Goal: Information Seeking & Learning: Learn about a topic

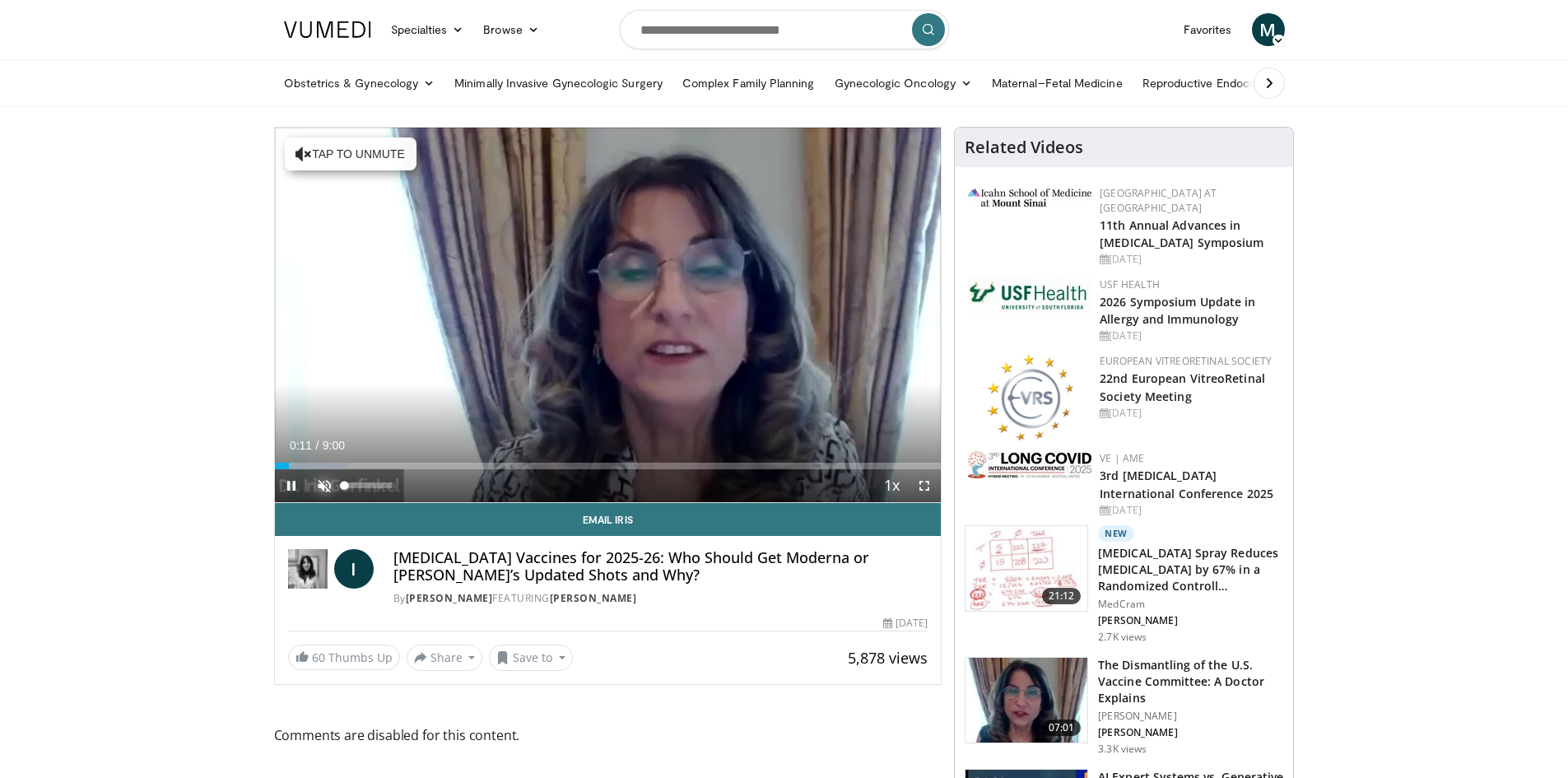
click at [324, 475] on span "Video Player" at bounding box center [324, 486] width 32 height 32
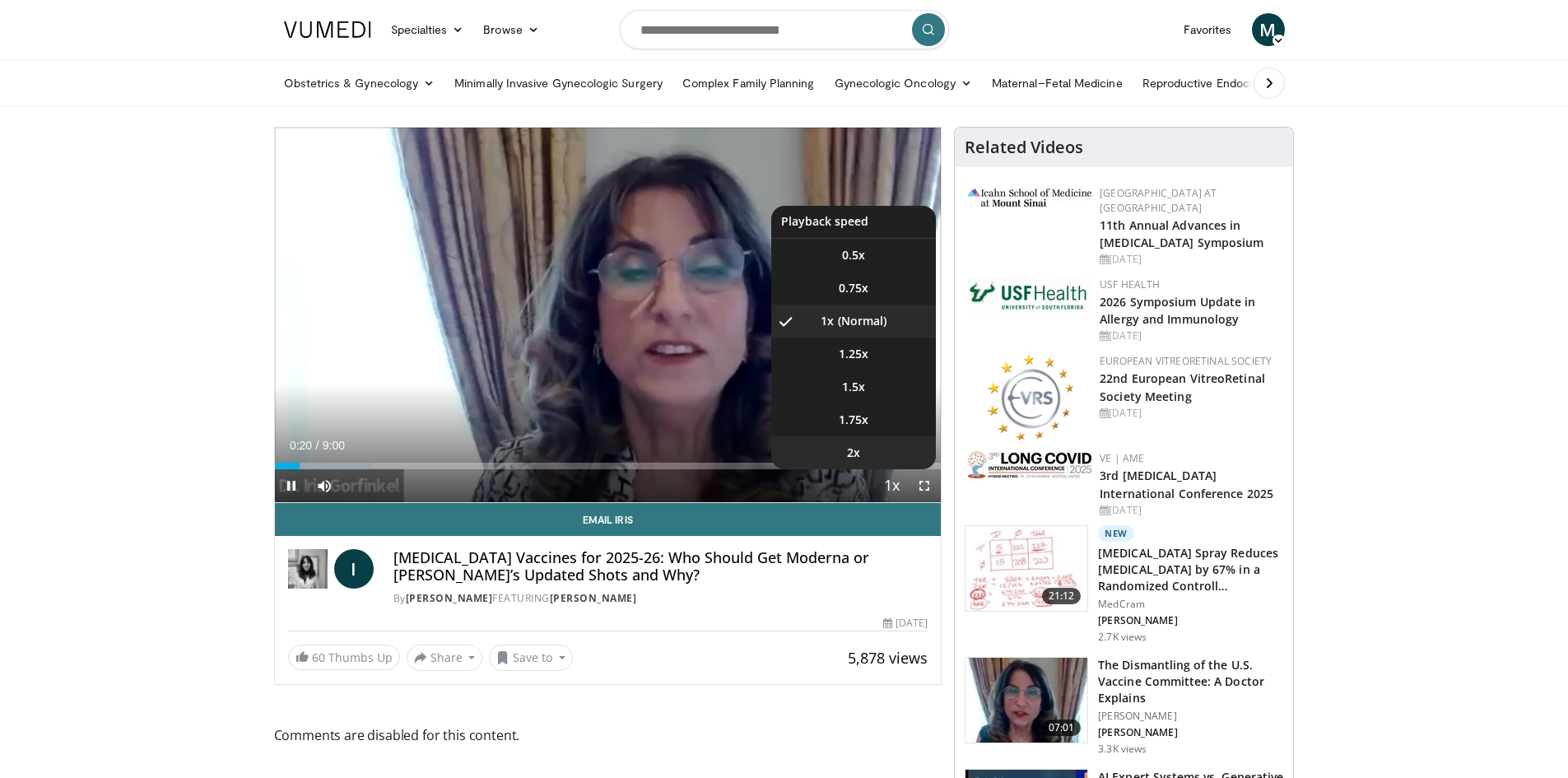
click at [882, 458] on li "2x" at bounding box center [853, 452] width 164 height 32
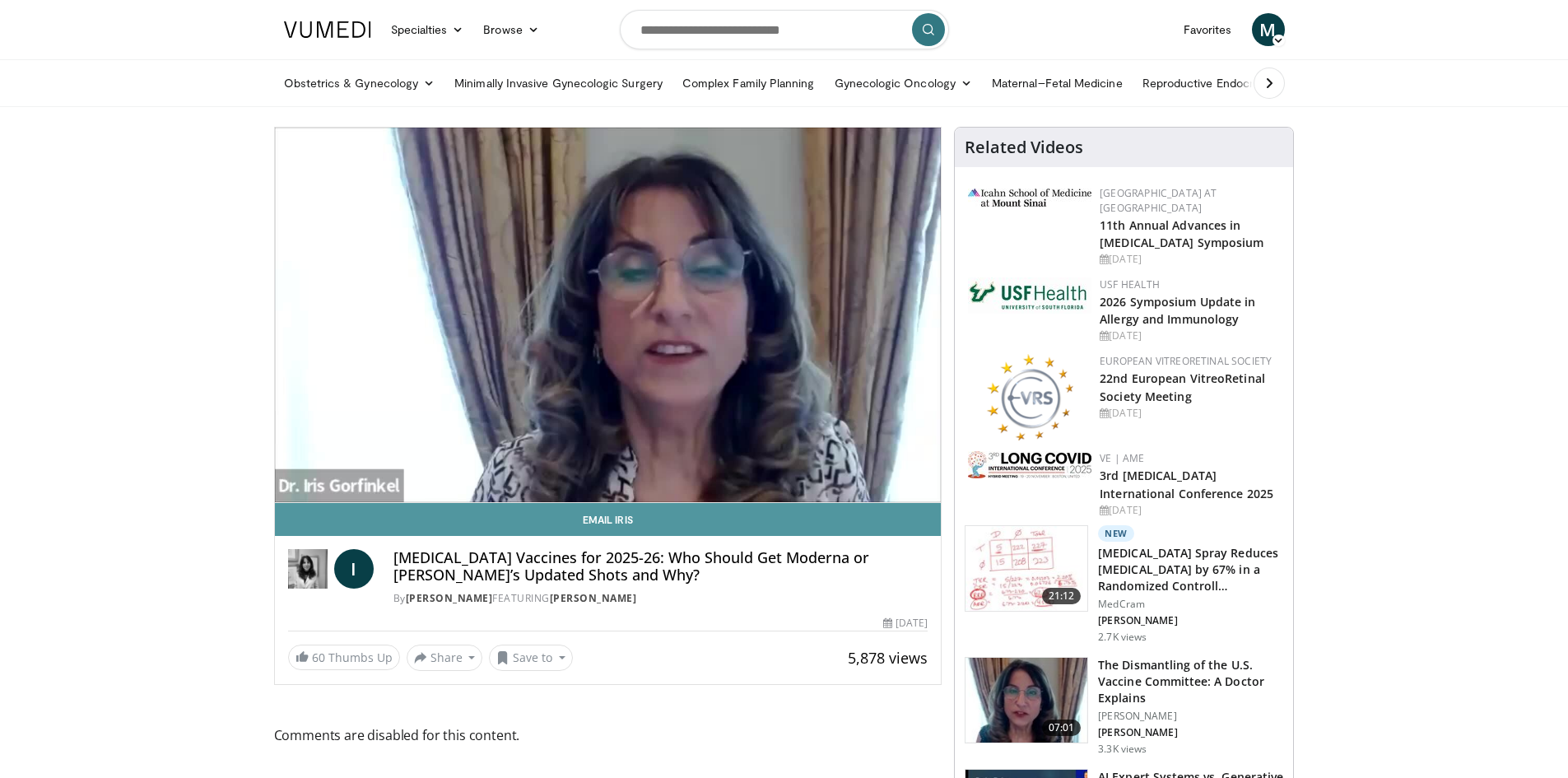
click at [905, 521] on link "Email Iris" at bounding box center [608, 519] width 667 height 32
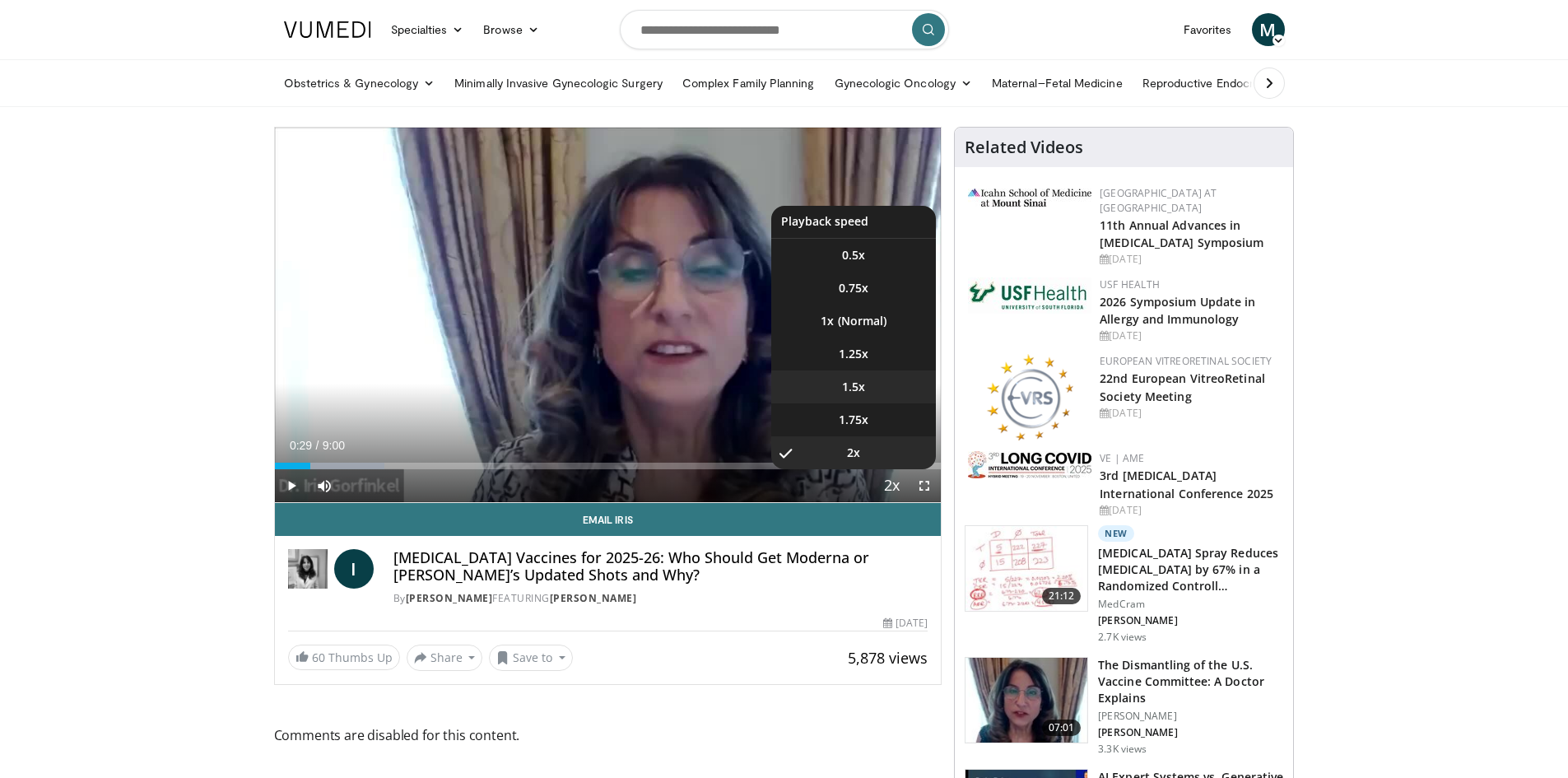
click at [867, 392] on li "1.5x" at bounding box center [853, 387] width 164 height 32
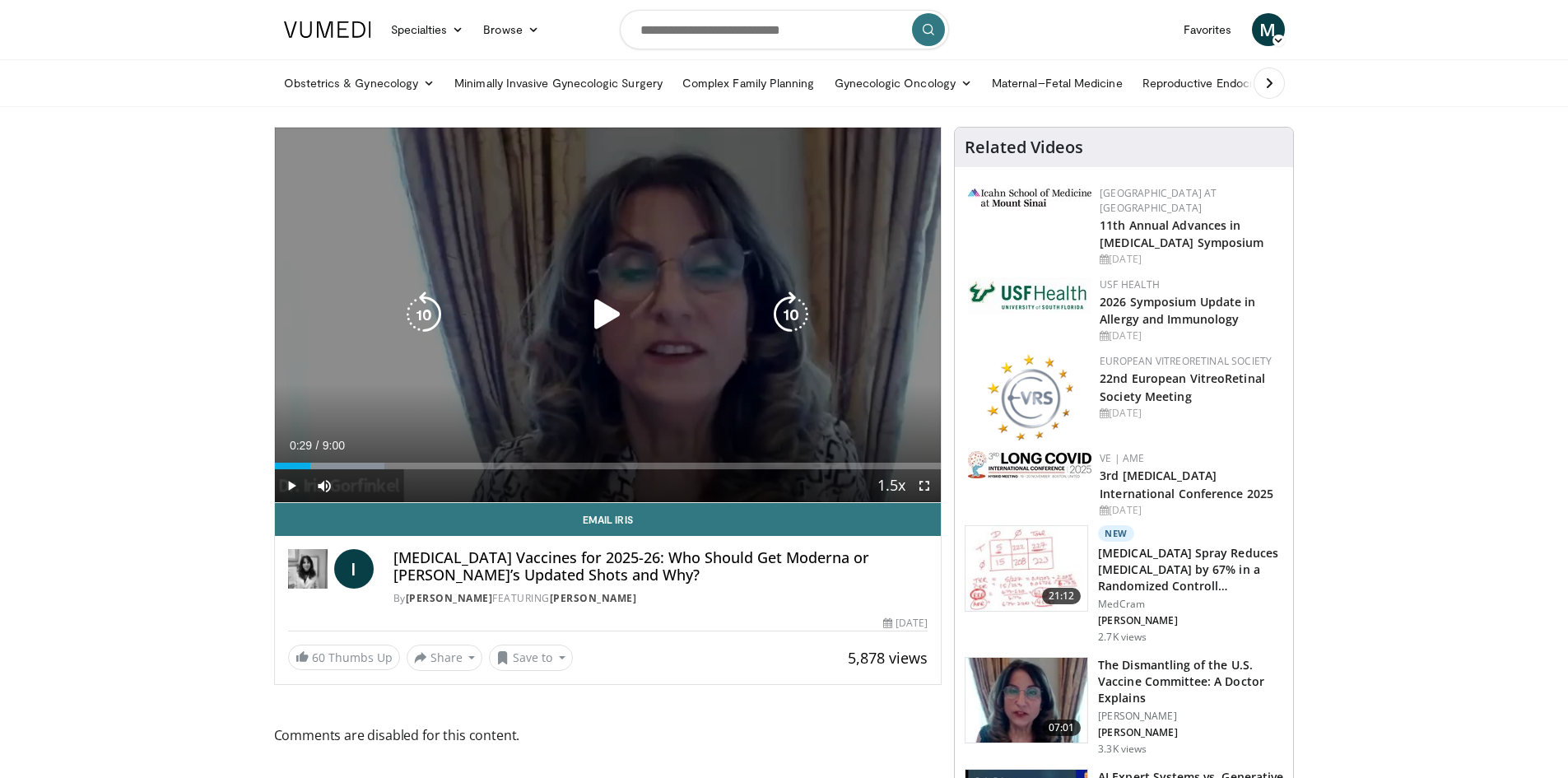
click at [597, 323] on icon "Video Player" at bounding box center [607, 314] width 46 height 46
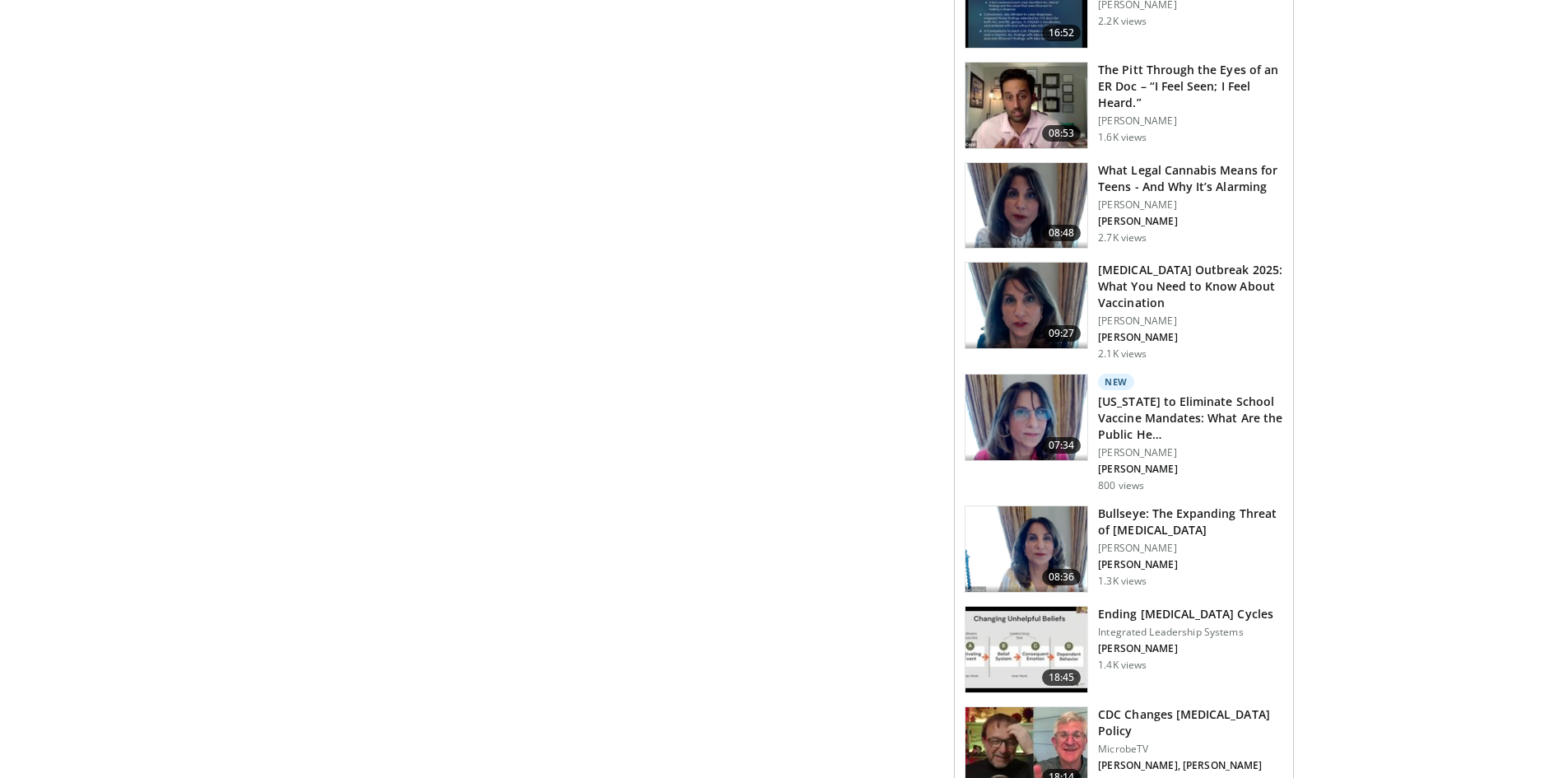
scroll to position [823, 0]
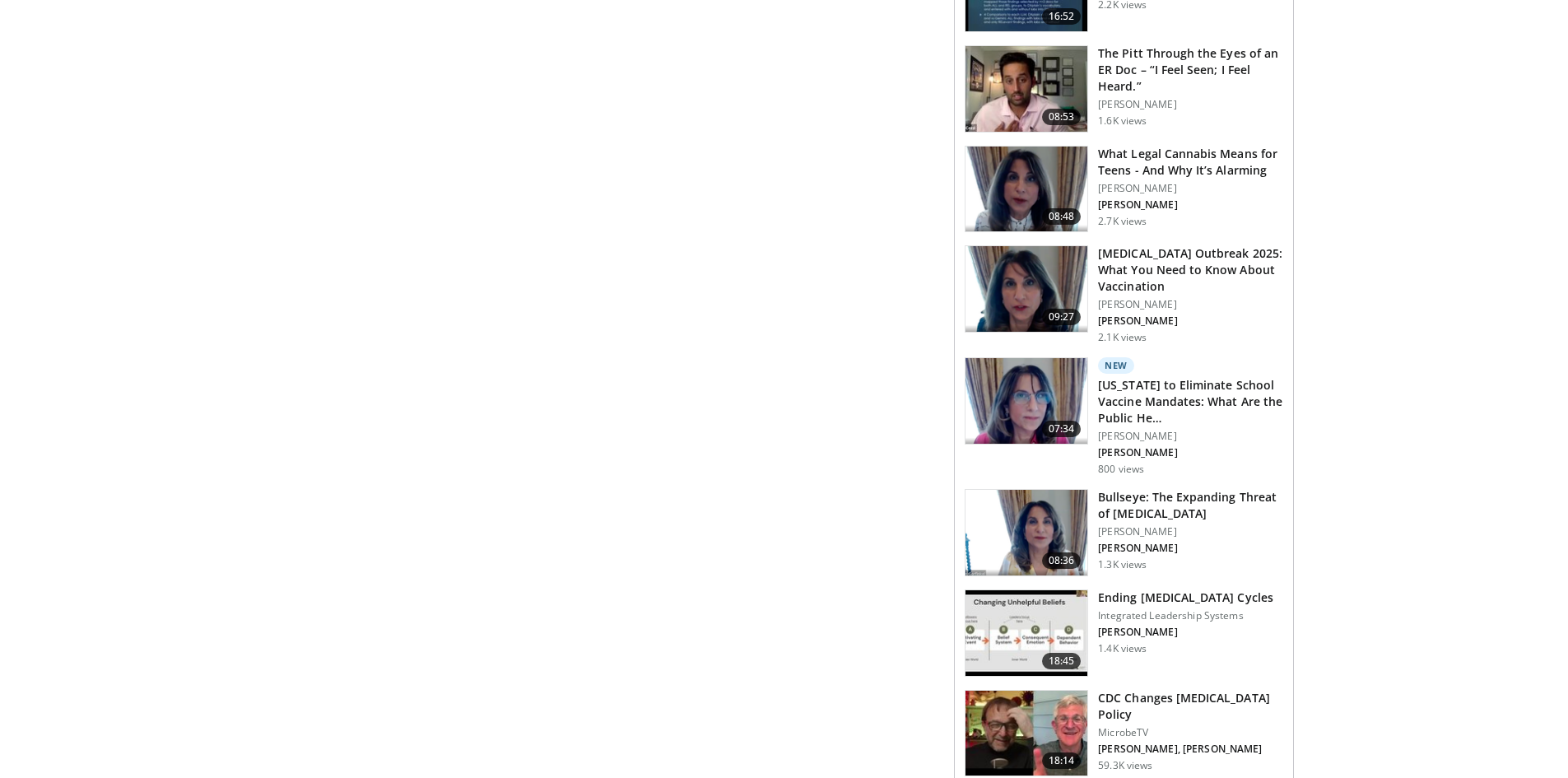
click at [1152, 604] on h3 "Ending [MEDICAL_DATA] Cycles" at bounding box center [1186, 598] width 176 height 16
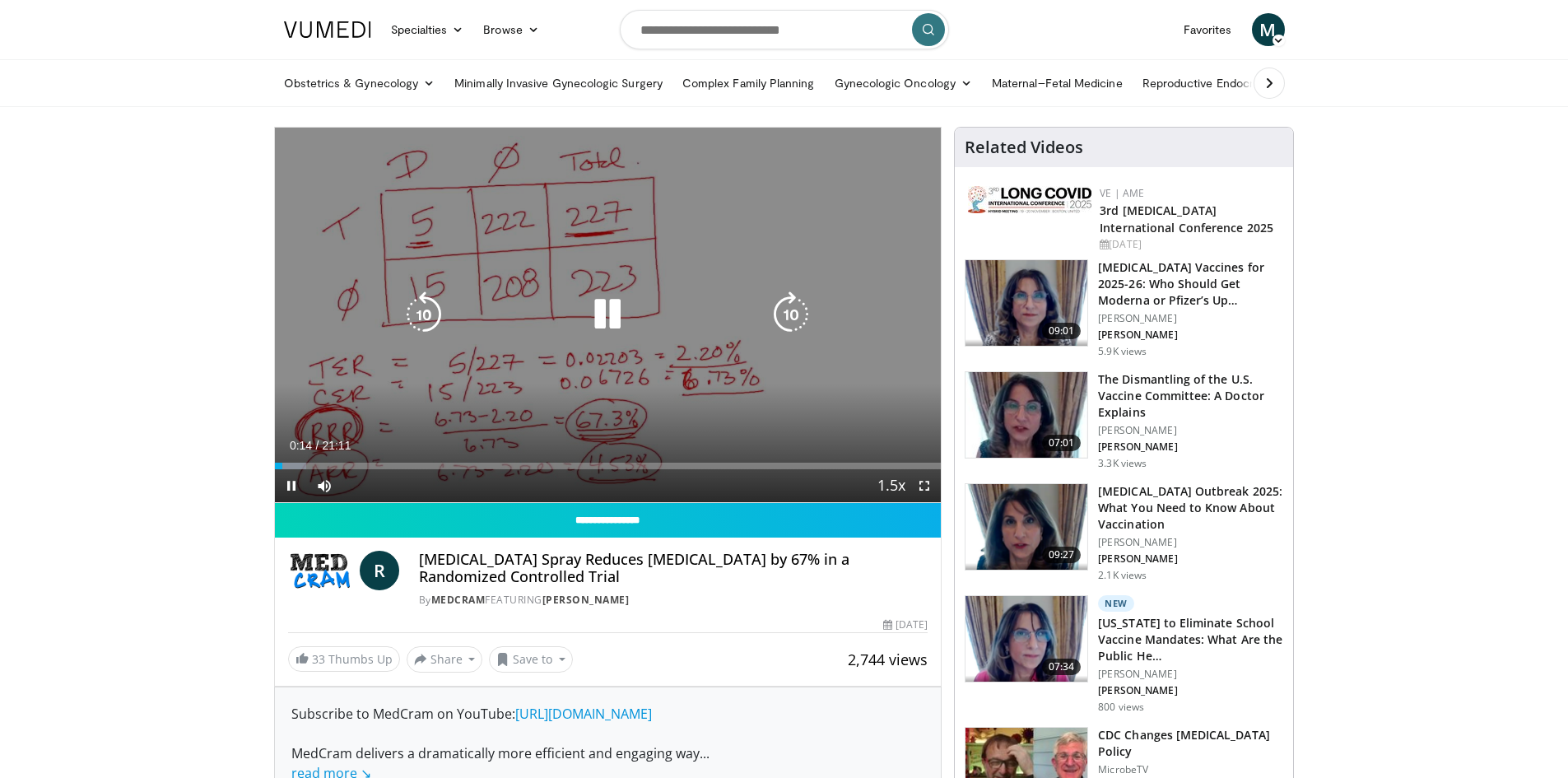
click at [614, 301] on icon "Video Player" at bounding box center [607, 314] width 46 height 46
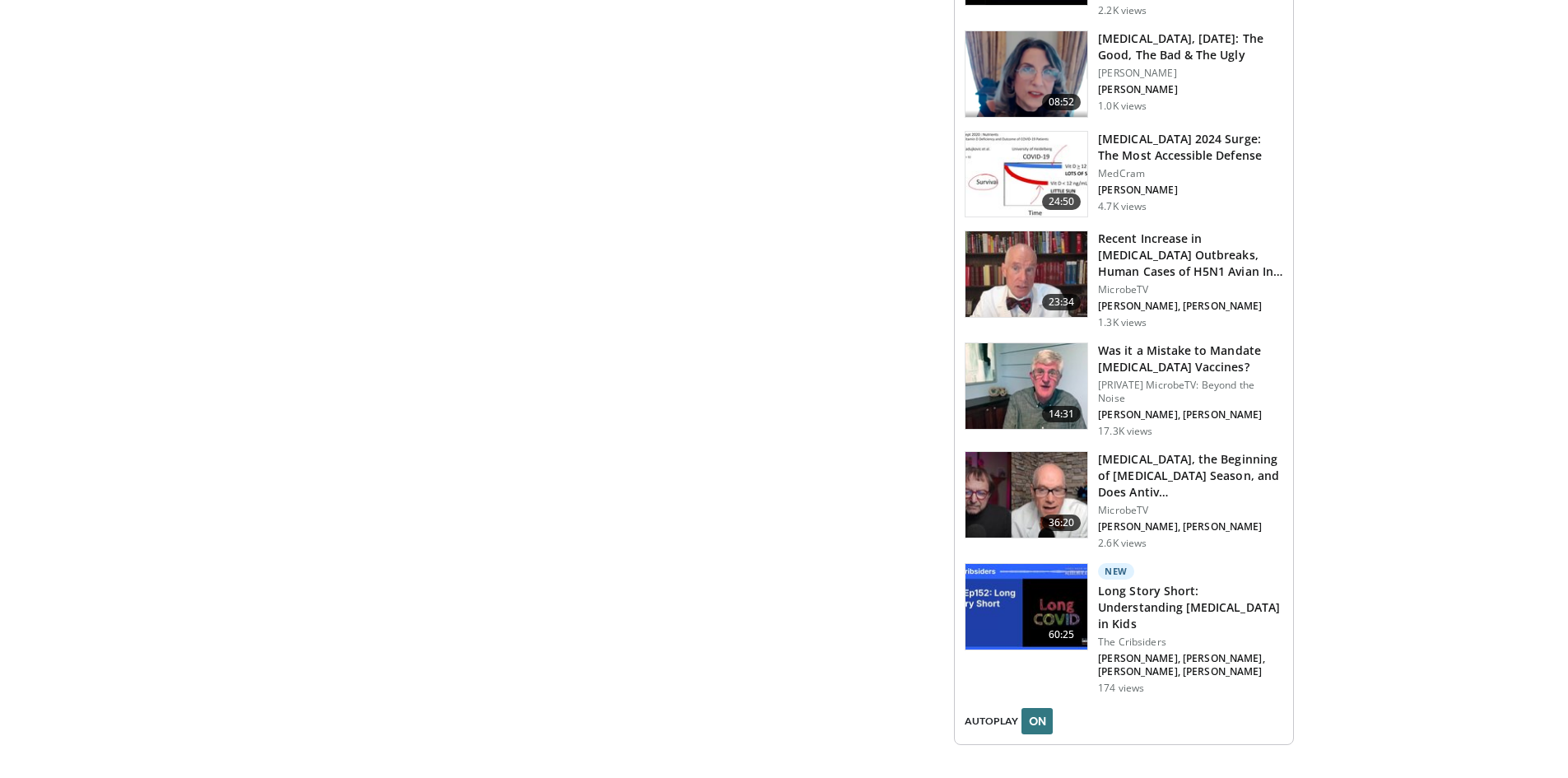
scroll to position [1811, 0]
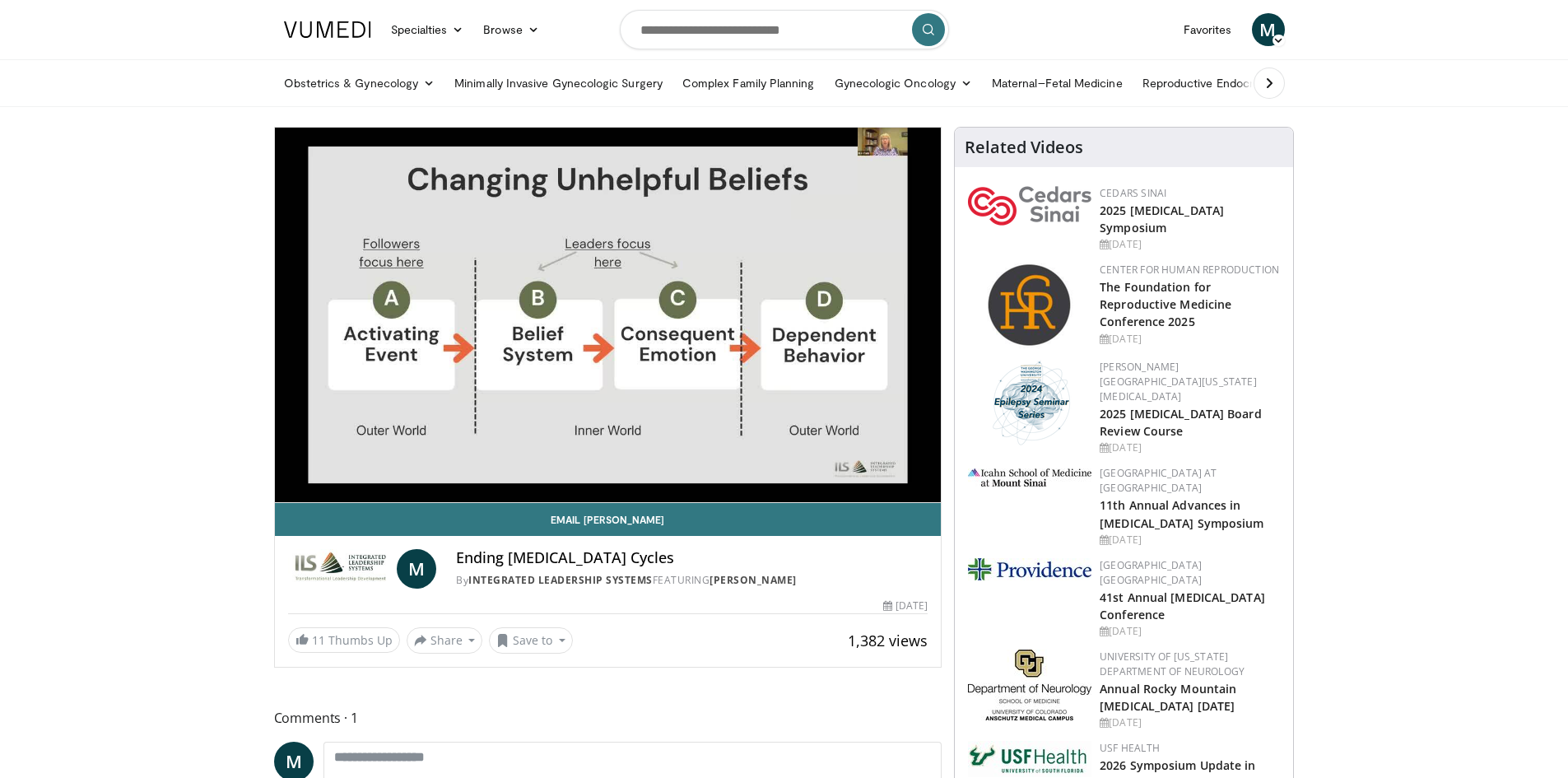
click at [600, 320] on div "10 seconds Tap to unmute" at bounding box center [608, 315] width 667 height 374
